Goal: Transaction & Acquisition: Purchase product/service

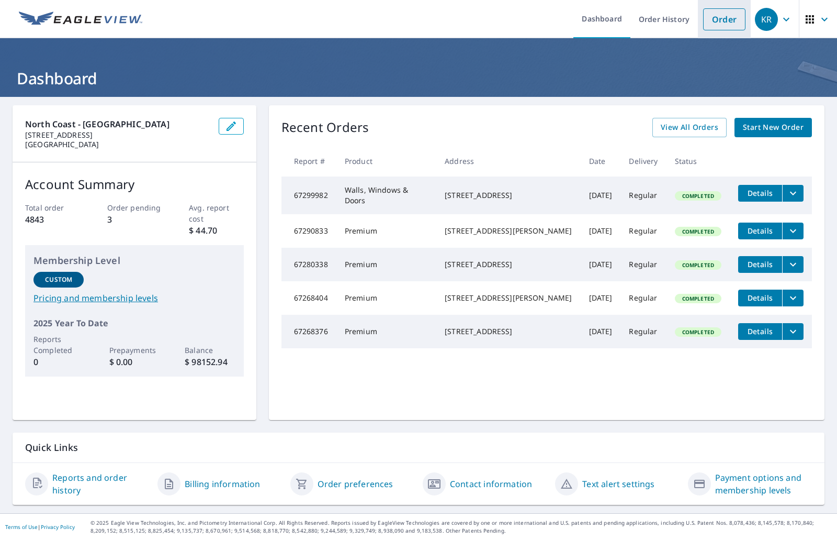
click at [712, 25] on link "Order" at bounding box center [724, 19] width 42 height 22
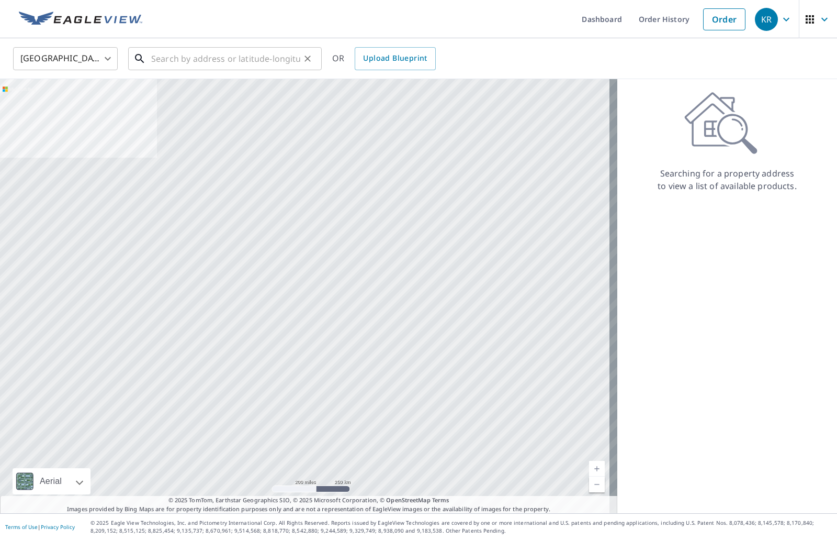
click at [183, 64] on input "text" at bounding box center [225, 58] width 149 height 29
click at [242, 62] on input "text" at bounding box center [225, 58] width 149 height 29
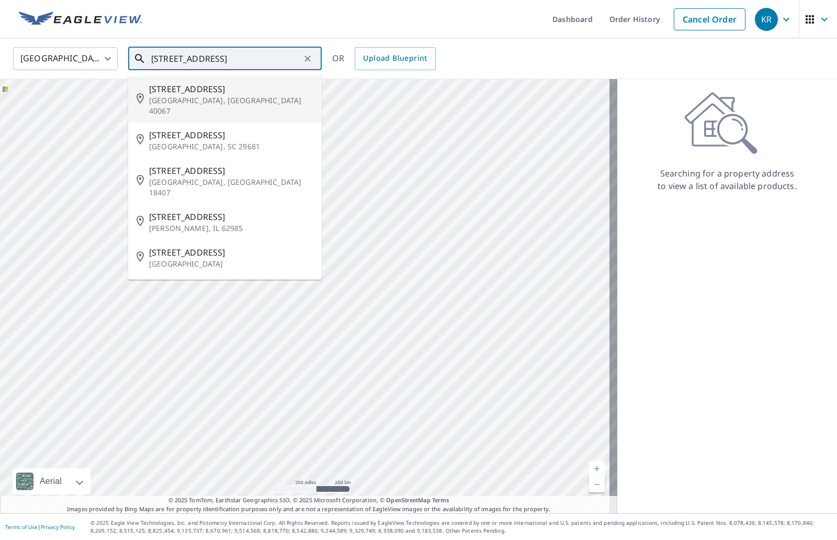
click at [219, 90] on span "[STREET_ADDRESS]" at bounding box center [231, 89] width 164 height 13
type input "[STREET_ADDRESS]"
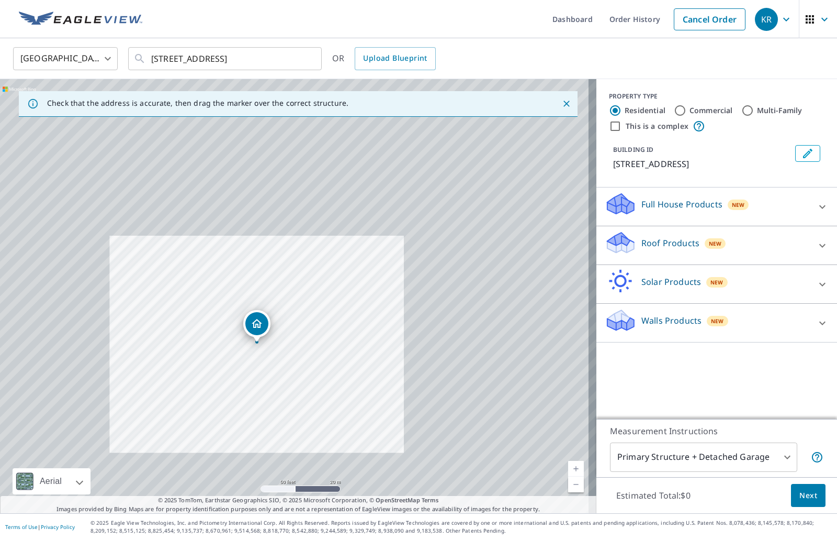
drag, startPoint x: 242, startPoint y: 439, endPoint x: 222, endPoint y: 411, distance: 33.8
click at [222, 411] on div "[STREET_ADDRESS]" at bounding box center [298, 296] width 597 height 434
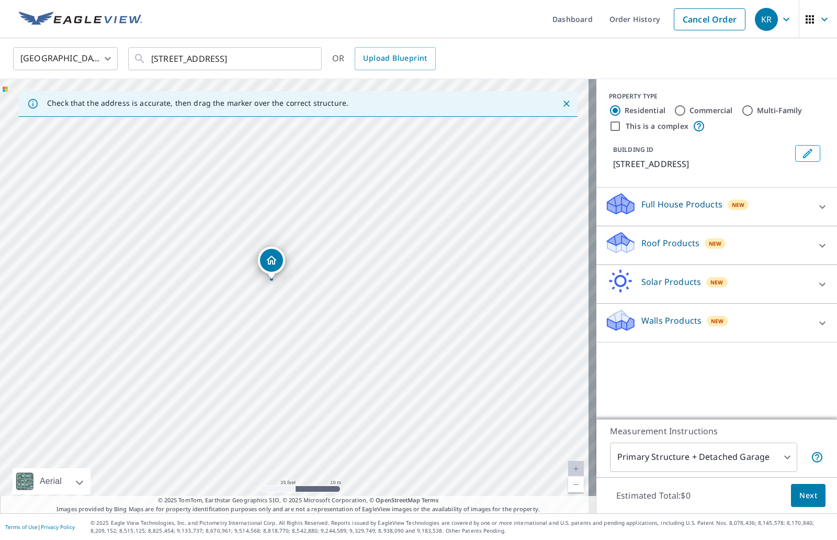
drag, startPoint x: 228, startPoint y: 409, endPoint x: 264, endPoint y: 409, distance: 35.6
click at [264, 409] on div "[STREET_ADDRESS]" at bounding box center [298, 296] width 597 height 434
drag, startPoint x: 273, startPoint y: 261, endPoint x: 242, endPoint y: 373, distance: 116.2
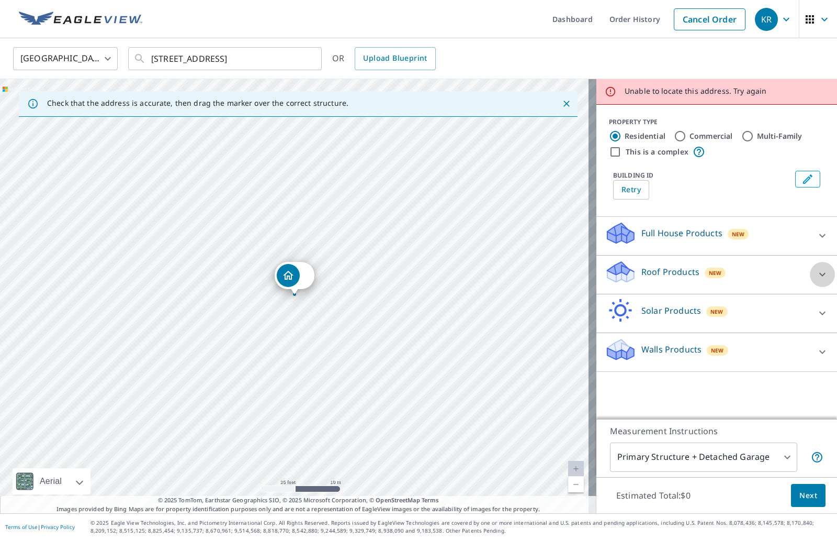
click at [817, 270] on icon at bounding box center [823, 274] width 13 height 13
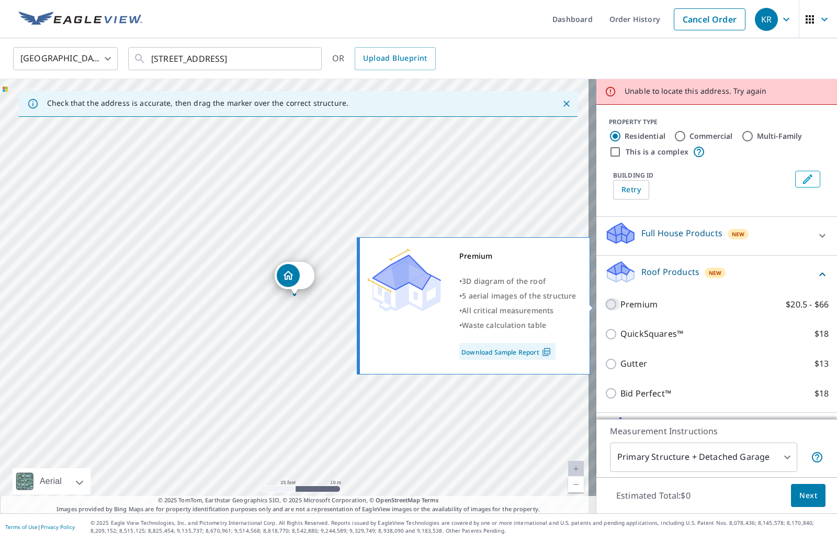
click at [610, 304] on input "Premium $20.5 - $66" at bounding box center [613, 304] width 16 height 13
checkbox input "true"
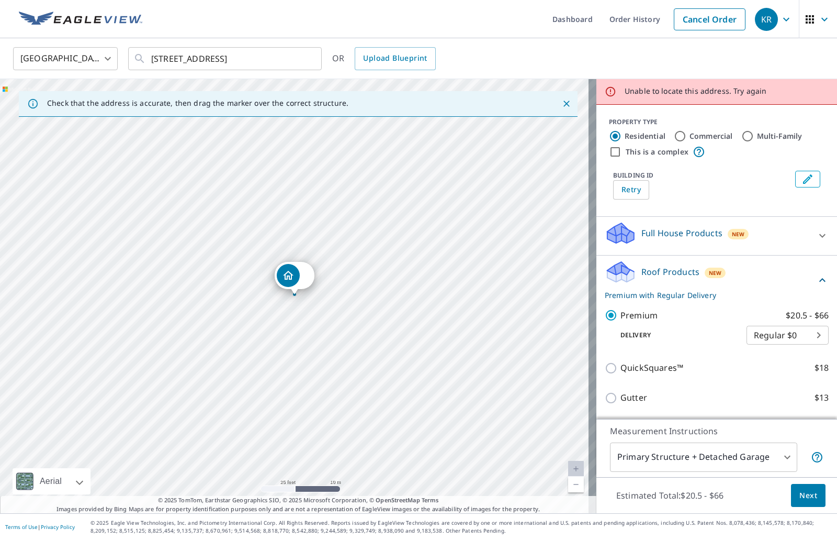
click at [802, 485] on button "Next" at bounding box center [808, 496] width 35 height 24
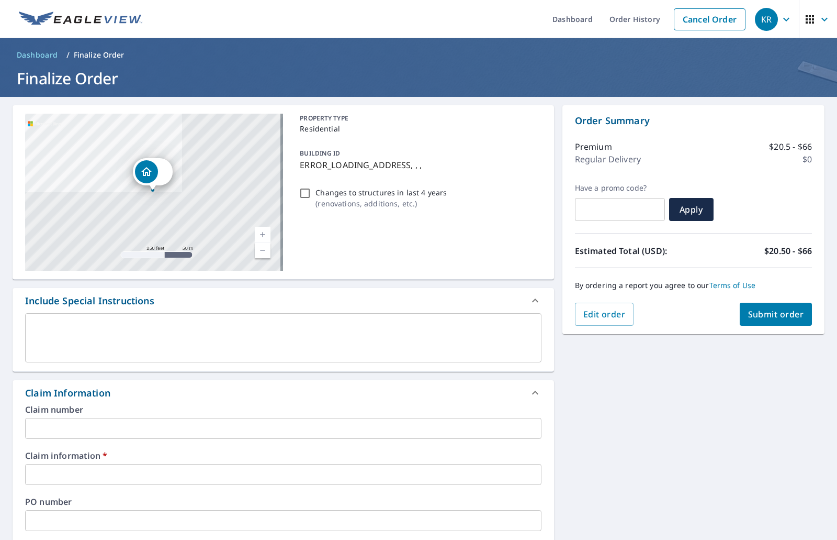
click at [96, 427] on input "text" at bounding box center [283, 428] width 517 height 21
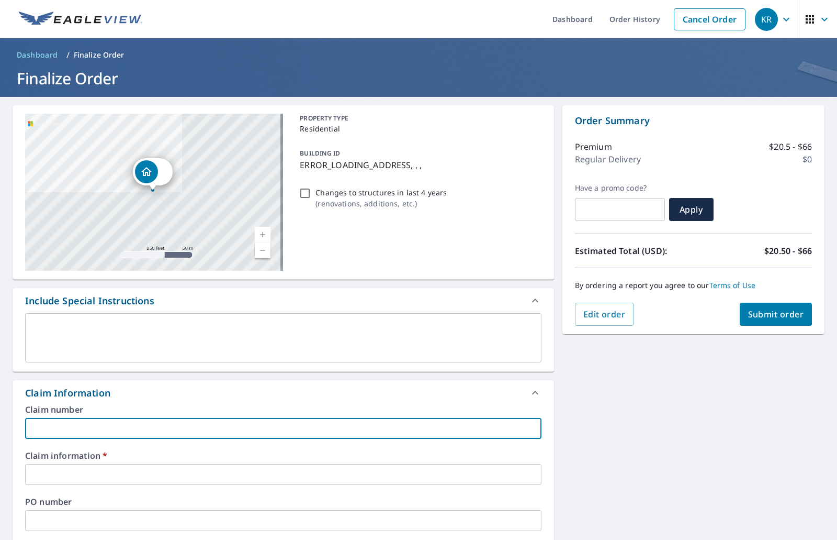
type input "[GEOGRAPHIC_DATA]"
checkbox input "true"
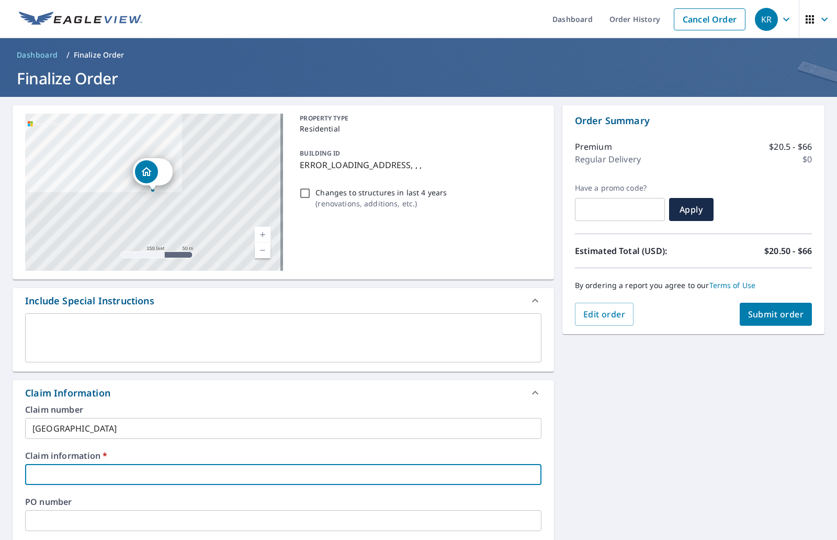
click at [85, 469] on input "text" at bounding box center [283, 474] width 517 height 21
type input "G"
checkbox input "true"
type input "Gr"
checkbox input "true"
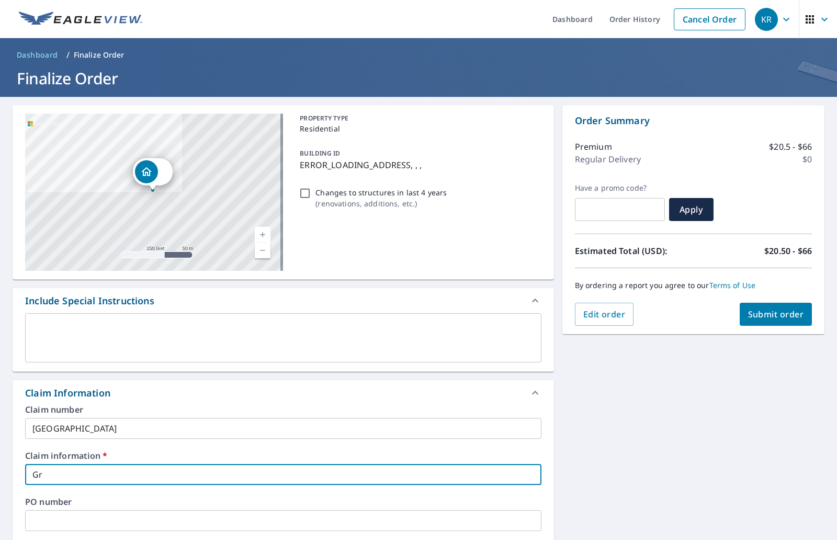
type input "Gre"
checkbox input "true"
type input "Gree"
checkbox input "true"
type input "Green"
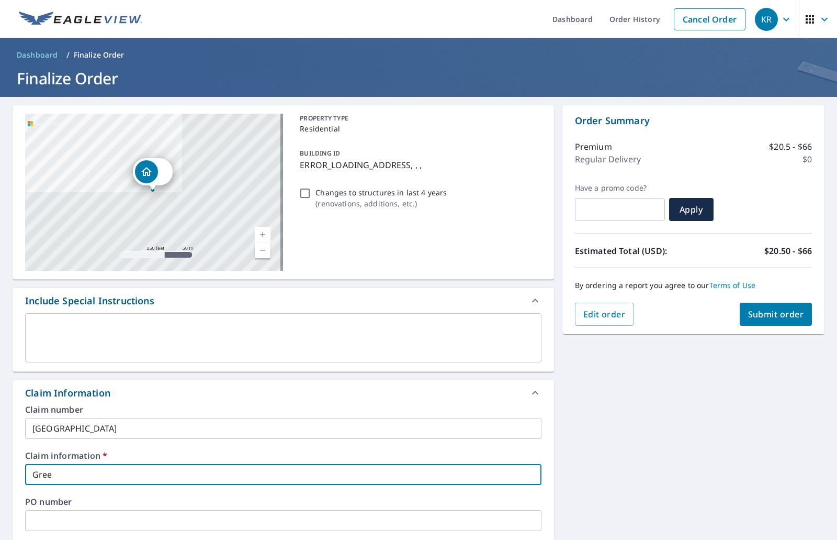
checkbox input "true"
type input "Green"
checkbox input "true"
type input "Green F"
checkbox input "true"
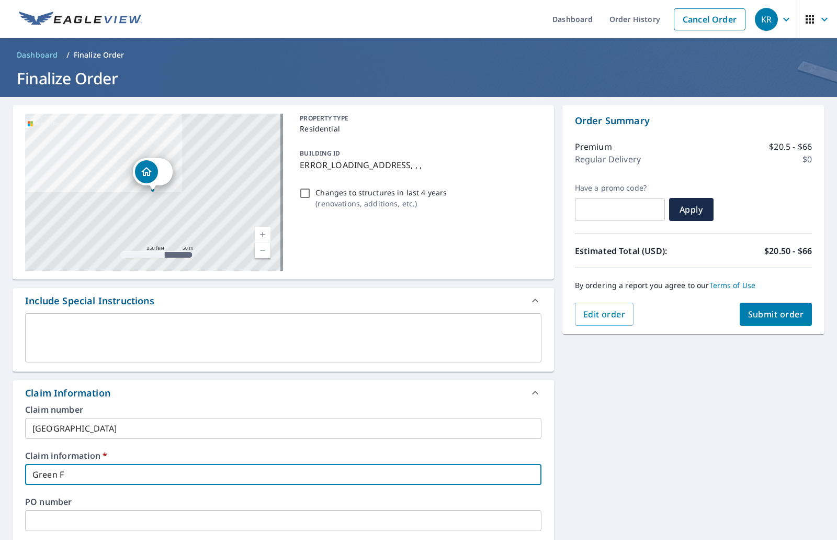
type input "Green Fa"
checkbox input "true"
type input "Green Far"
checkbox input "true"
type input "[GEOGRAPHIC_DATA]"
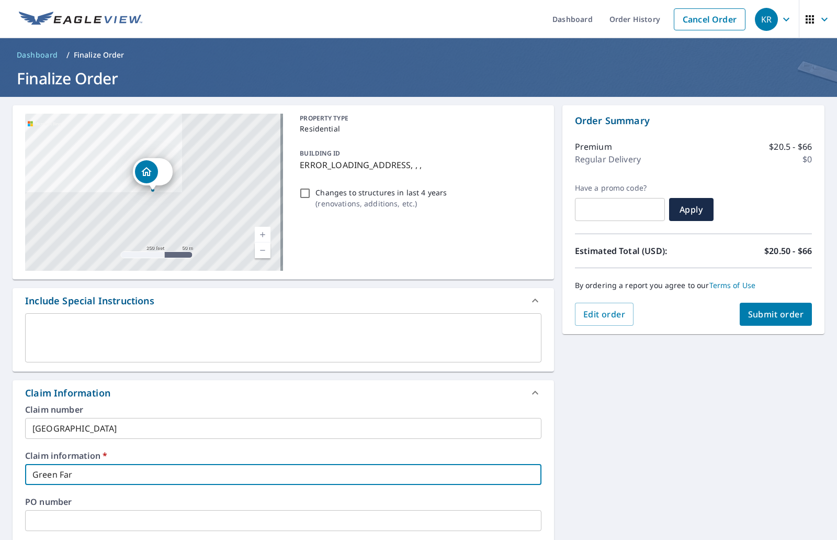
checkbox input "true"
type input "[GEOGRAPHIC_DATA]"
checkbox input "true"
type input "[GEOGRAPHIC_DATA]"
click at [764, 305] on button "Submit order" at bounding box center [776, 314] width 73 height 23
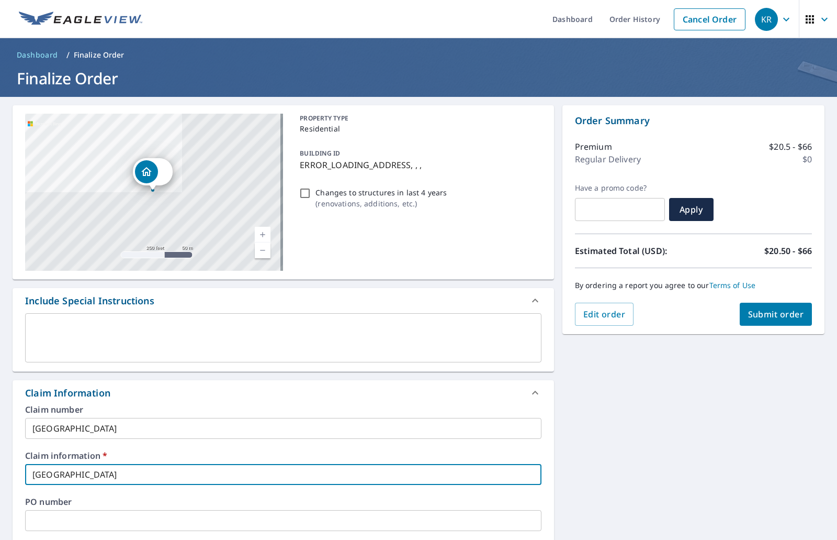
checkbox input "true"
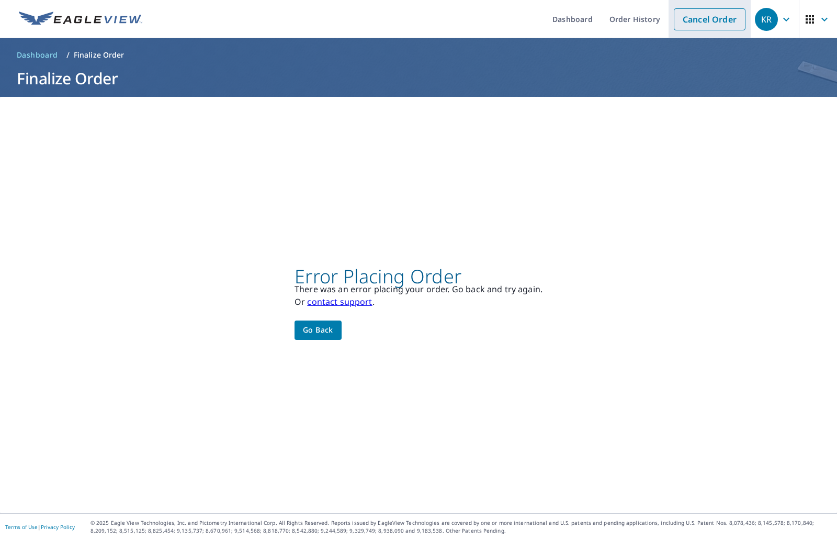
click at [707, 19] on link "Cancel Order" at bounding box center [710, 19] width 72 height 22
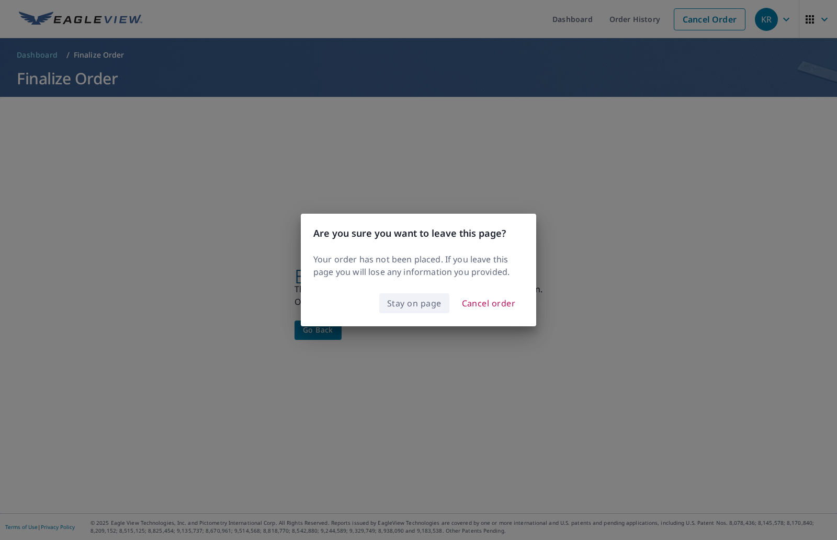
click at [425, 302] on span "Stay on page" at bounding box center [414, 303] width 54 height 15
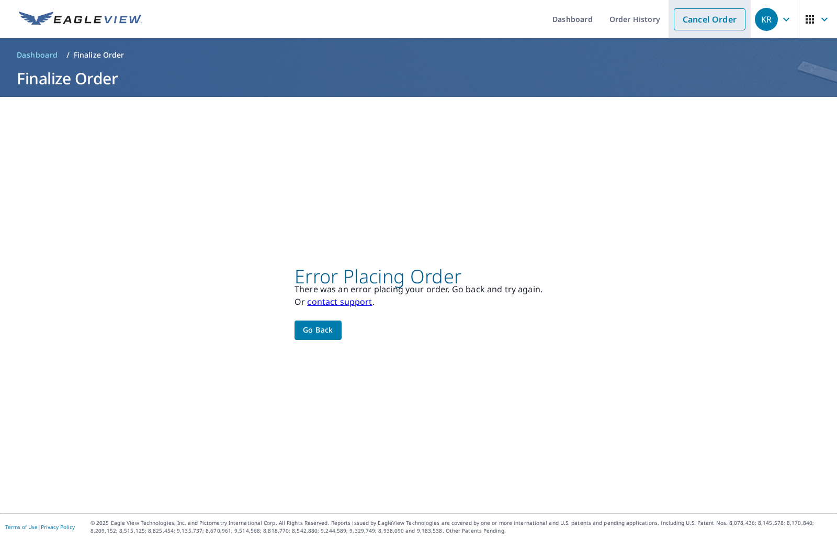
click at [691, 25] on link "Cancel Order" at bounding box center [710, 19] width 72 height 22
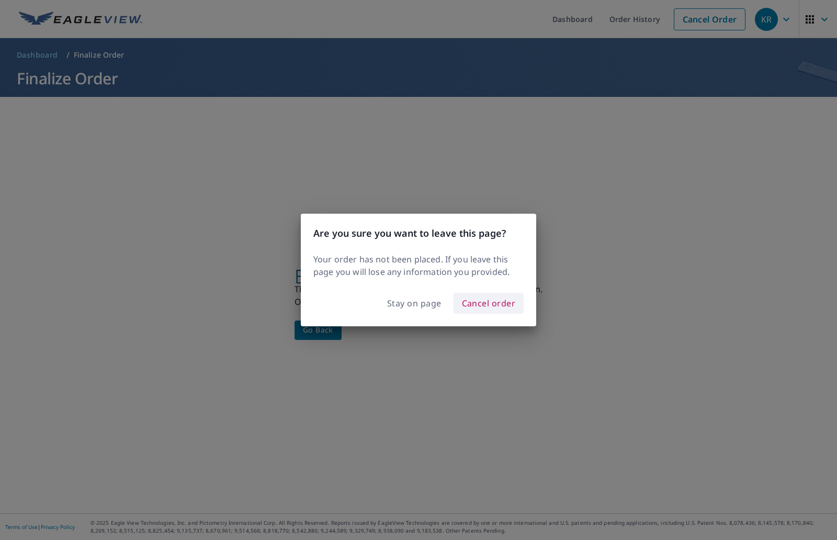
click at [497, 302] on span "Cancel order" at bounding box center [489, 303] width 54 height 15
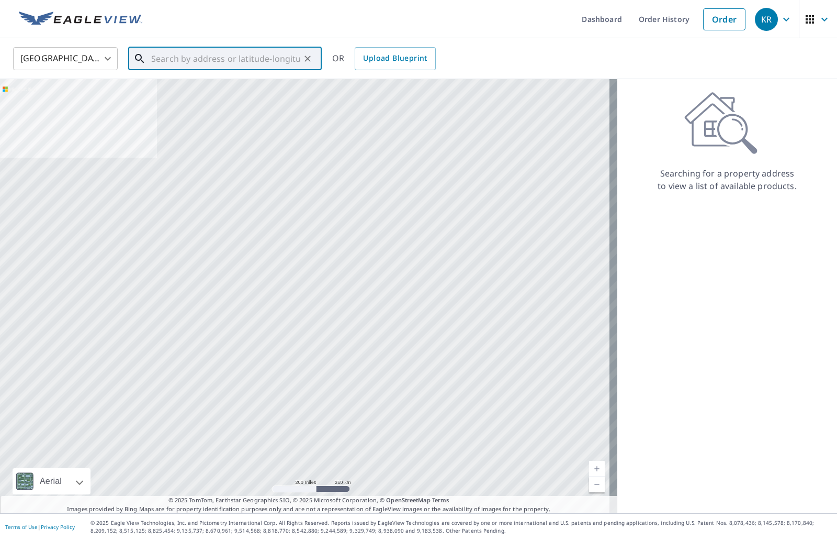
click at [177, 63] on input "text" at bounding box center [225, 58] width 149 height 29
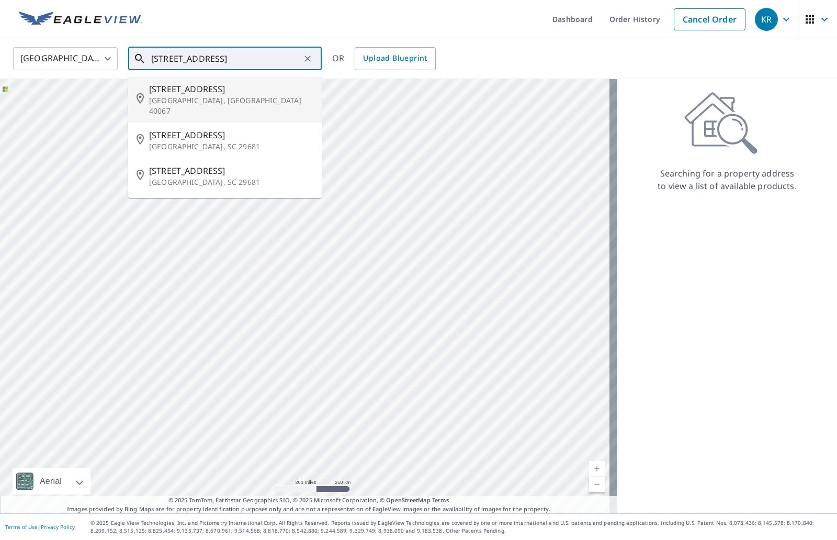
click at [192, 92] on span "[STREET_ADDRESS]" at bounding box center [231, 89] width 164 height 13
type input "[STREET_ADDRESS]"
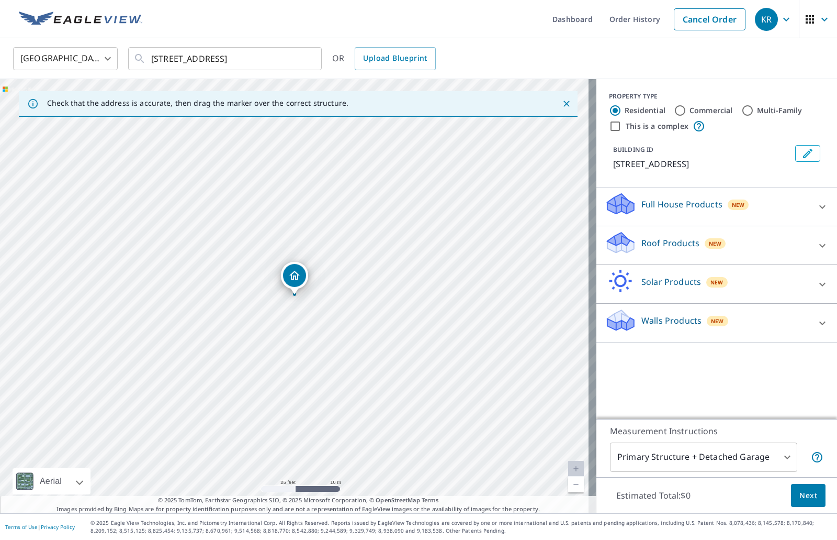
click at [817, 242] on icon at bounding box center [823, 245] width 13 height 13
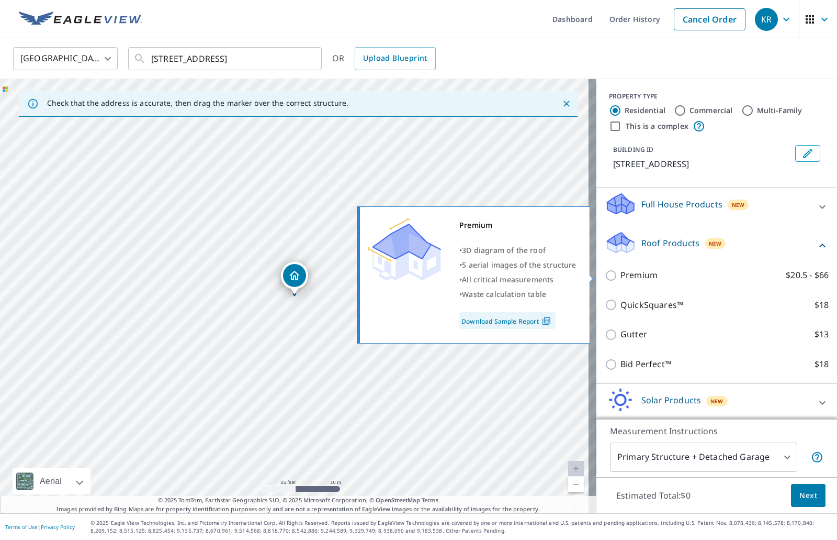
click at [605, 277] on input "Premium $20.5 - $66" at bounding box center [613, 275] width 16 height 13
checkbox input "true"
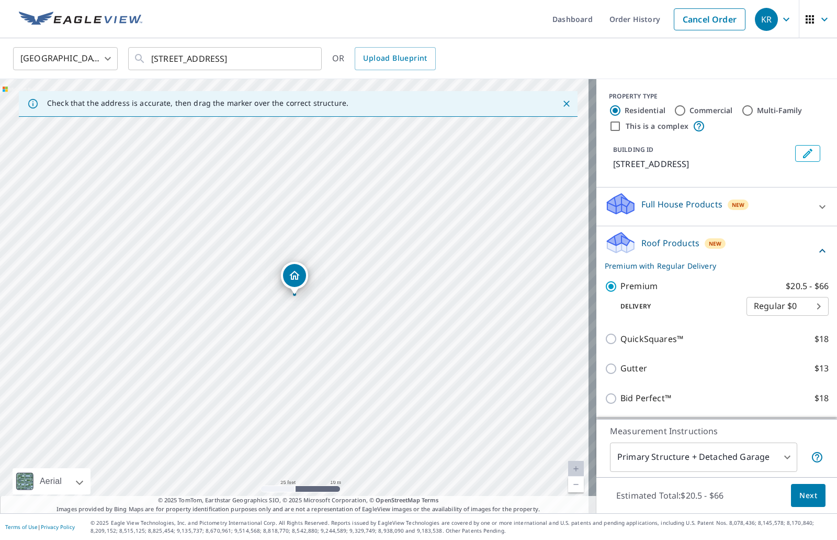
click at [806, 498] on span "Next" at bounding box center [809, 495] width 18 height 13
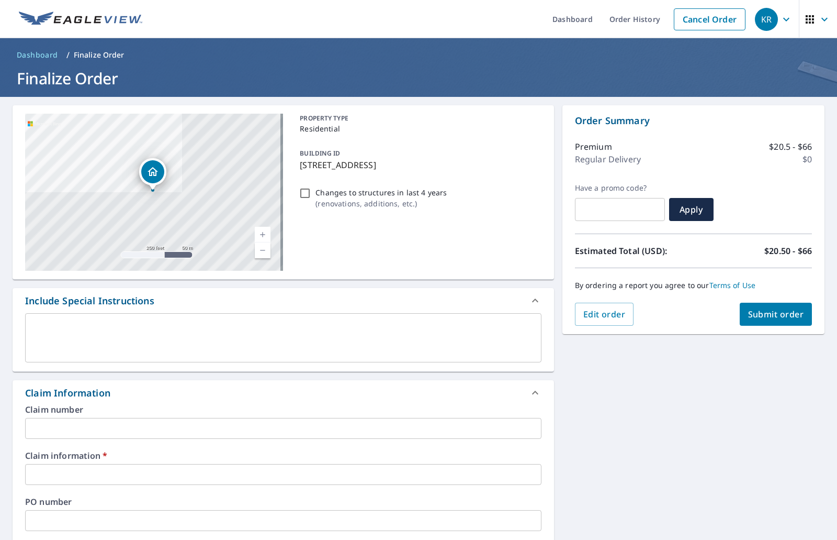
click at [130, 431] on input "text" at bounding box center [283, 428] width 517 height 21
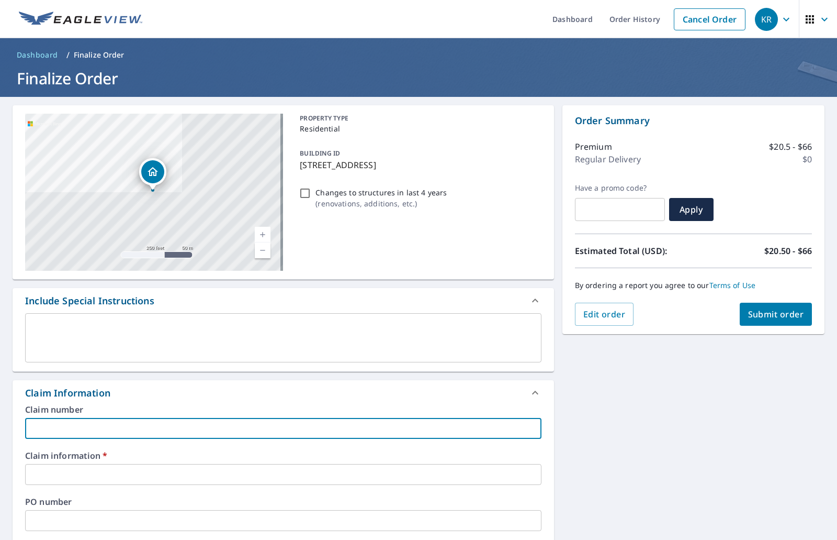
type input "[GEOGRAPHIC_DATA]"
checkbox input "true"
click at [99, 474] on input "text" at bounding box center [283, 474] width 517 height 21
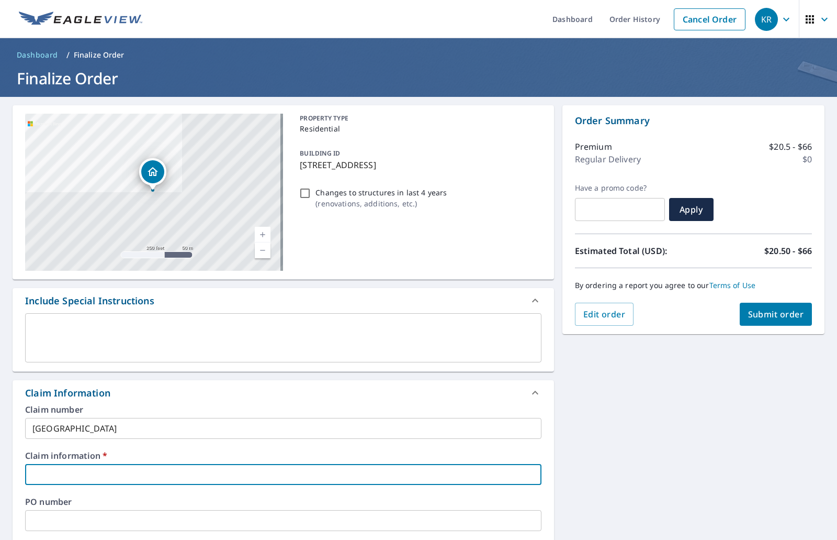
type input "[GEOGRAPHIC_DATA]"
click at [778, 323] on button "Submit order" at bounding box center [776, 314] width 73 height 23
checkbox input "true"
